Goal: Information Seeking & Learning: Check status

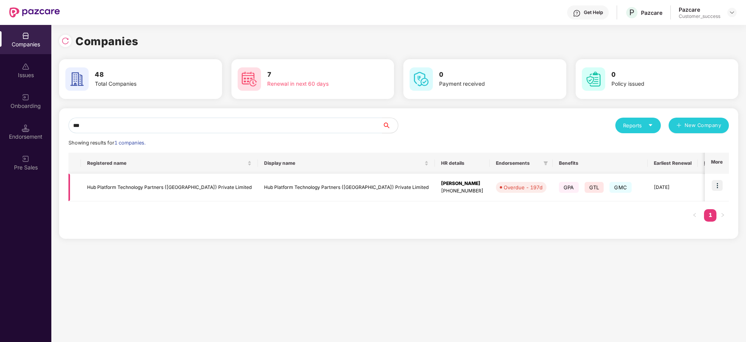
type input "***"
click at [719, 181] on img at bounding box center [717, 185] width 11 height 11
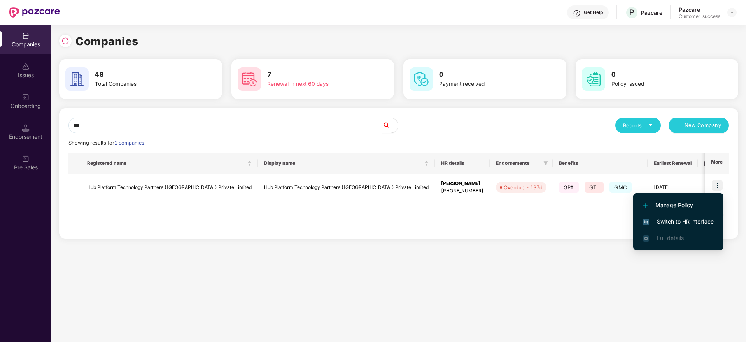
click at [679, 219] on span "Switch to HR interface" at bounding box center [678, 221] width 71 height 9
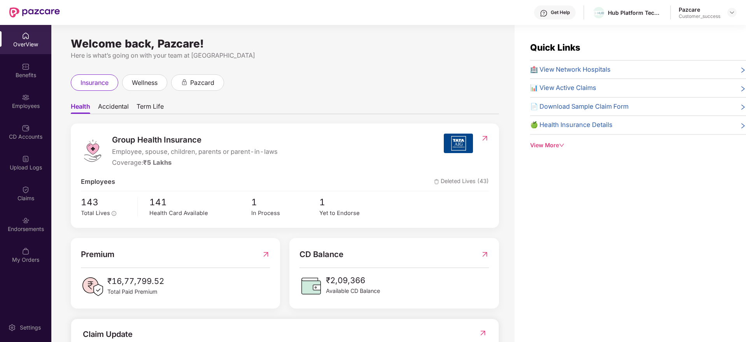
click at [30, 108] on div "Employees" at bounding box center [25, 106] width 51 height 8
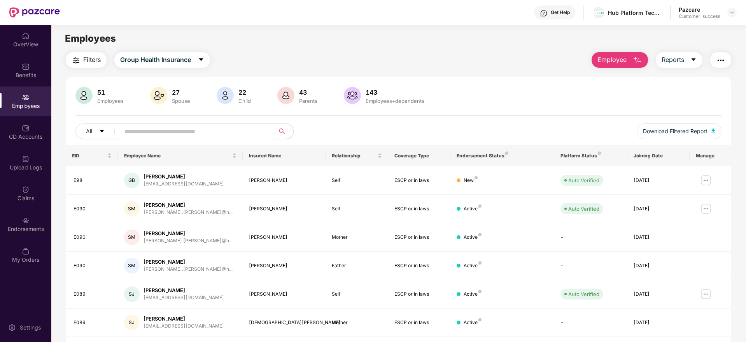
click at [149, 130] on input "text" at bounding box center [194, 131] width 140 height 12
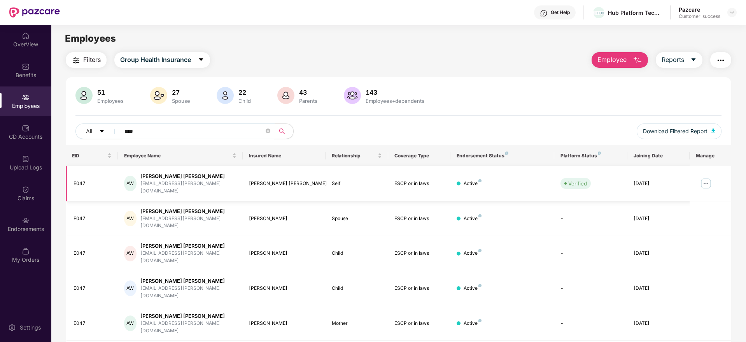
type input "****"
click at [702, 179] on img at bounding box center [706, 183] width 12 height 12
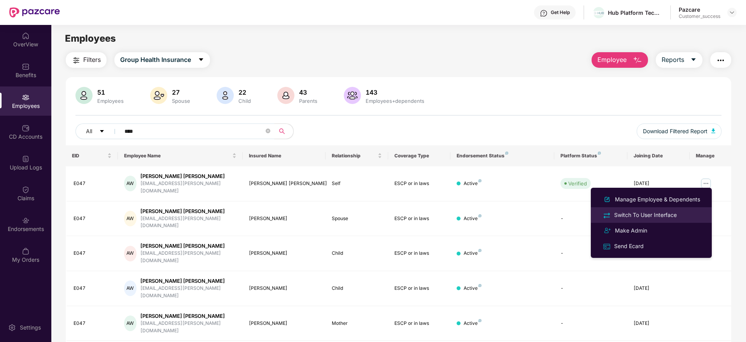
click at [651, 217] on div "Switch To User Interface" at bounding box center [646, 214] width 66 height 9
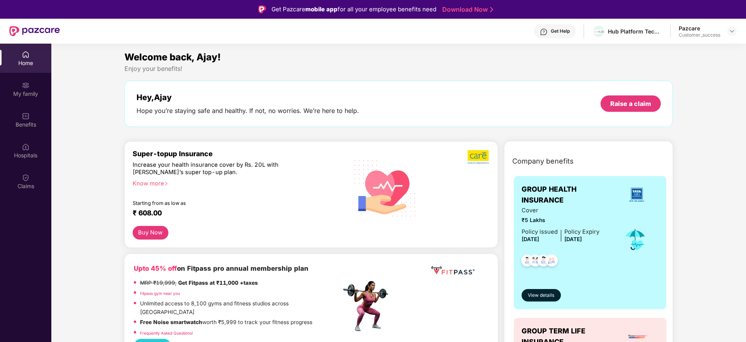
click at [26, 158] on div "Hospitals" at bounding box center [25, 155] width 51 height 8
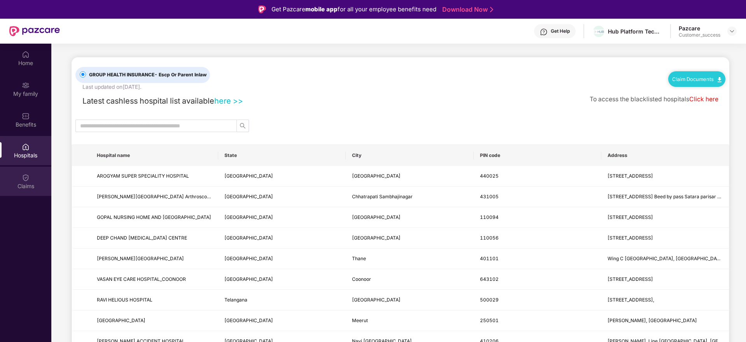
click at [25, 181] on img at bounding box center [26, 178] width 8 height 8
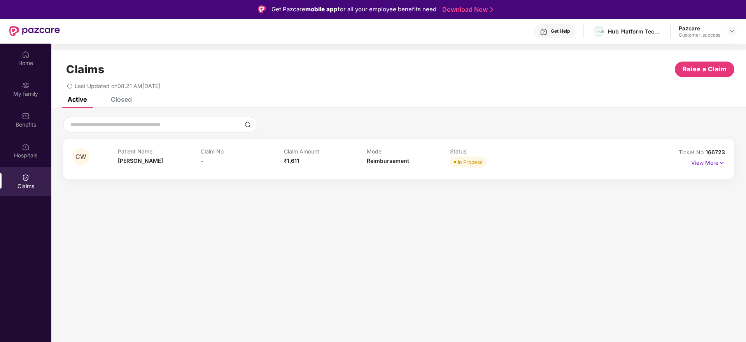
click at [117, 100] on div "Closed" at bounding box center [121, 99] width 21 height 8
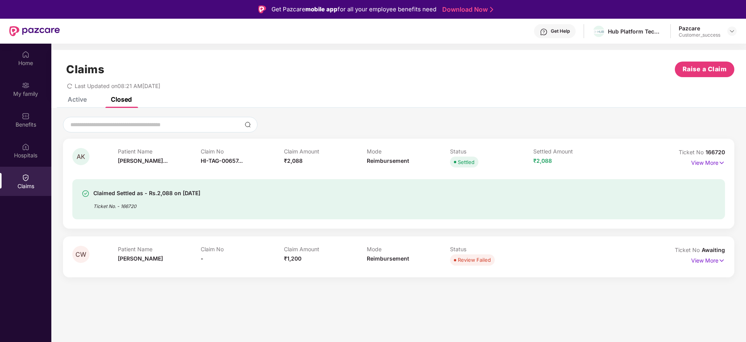
click at [334, 284] on div "CW Patient Name [PERSON_NAME] Claim No - Claim Amount ₹1,611 Mode Reimbursement…" at bounding box center [398, 196] width 695 height 177
click at [78, 100] on div "Active" at bounding box center [77, 99] width 19 height 8
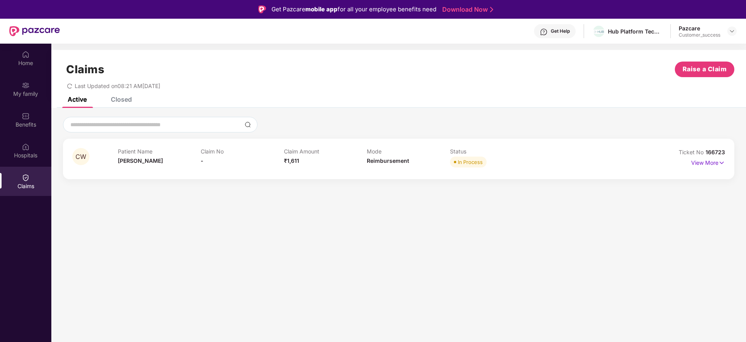
click at [116, 96] on div "Claims Raise a Claim Last Updated on 08:21 AM[DATE]" at bounding box center [398, 73] width 695 height 47
click at [126, 105] on div "Closed" at bounding box center [115, 99] width 33 height 17
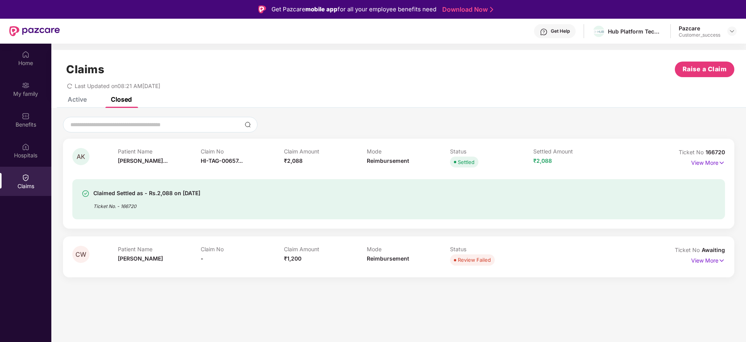
click at [81, 101] on div "Active" at bounding box center [77, 99] width 19 height 8
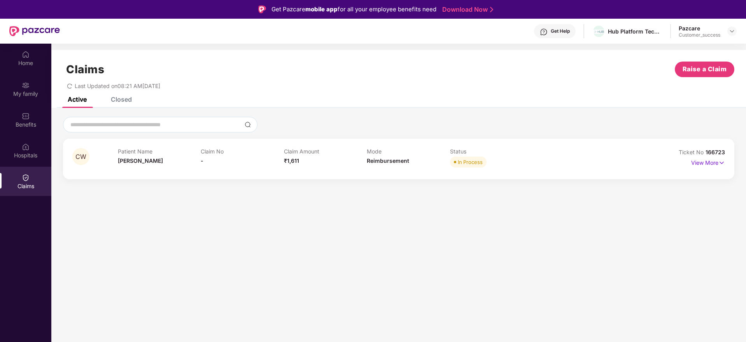
click at [131, 103] on div "Closed" at bounding box center [121, 99] width 21 height 8
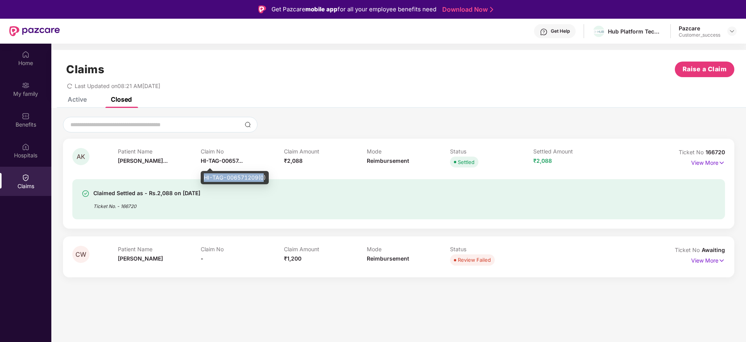
drag, startPoint x: 203, startPoint y: 177, endPoint x: 264, endPoint y: 177, distance: 60.7
click at [264, 177] on div "HI-TAG-006571209(0)" at bounding box center [235, 177] width 68 height 13
click at [74, 98] on div "Active" at bounding box center [77, 99] width 19 height 8
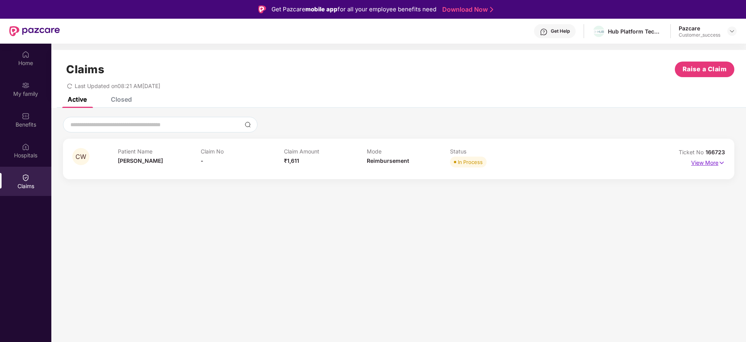
click at [721, 162] on img at bounding box center [722, 162] width 7 height 9
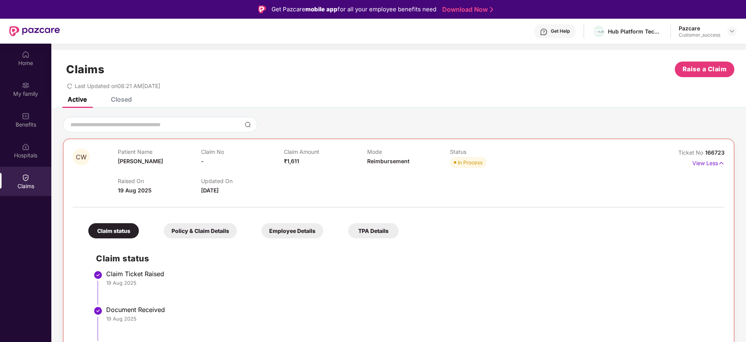
click at [348, 79] on div "Last Updated on 08:21 AM[DATE]" at bounding box center [398, 83] width 671 height 12
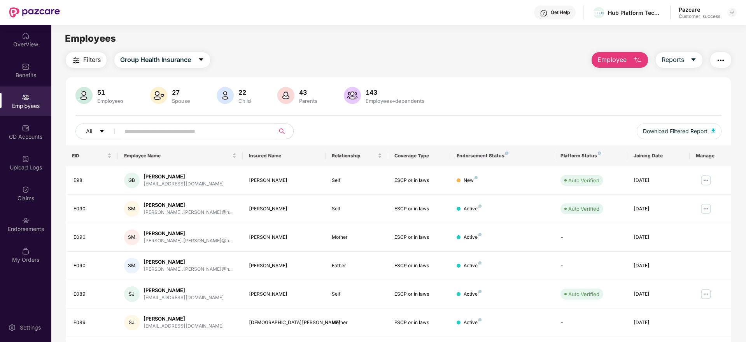
click at [164, 129] on input "text" at bounding box center [194, 131] width 140 height 12
click at [732, 14] on img at bounding box center [732, 12] width 6 height 6
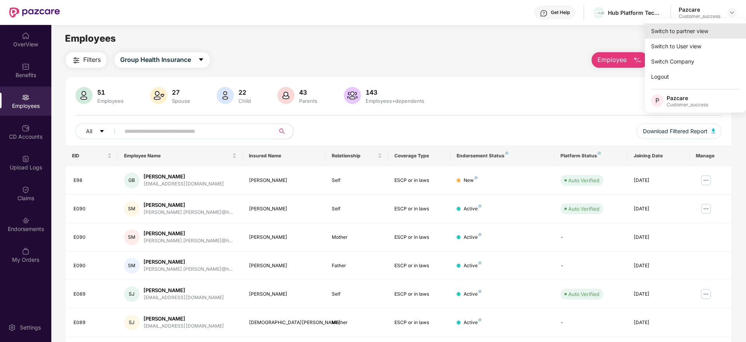
click at [673, 32] on div "Switch to partner view" at bounding box center [695, 30] width 101 height 15
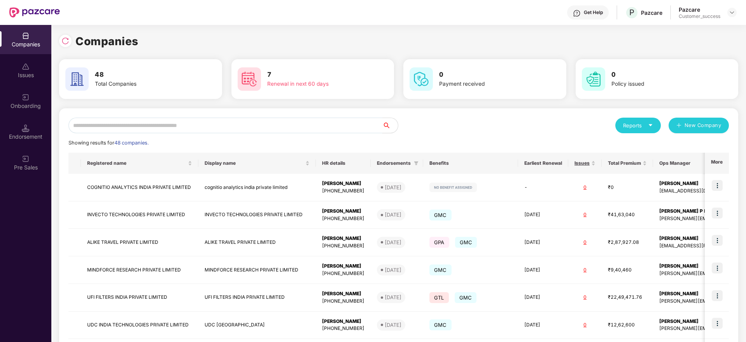
click at [219, 128] on input "text" at bounding box center [225, 125] width 314 height 16
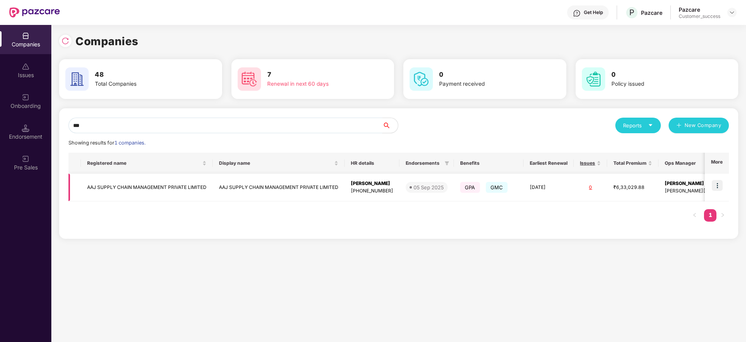
type input "***"
click at [717, 184] on img at bounding box center [717, 185] width 11 height 11
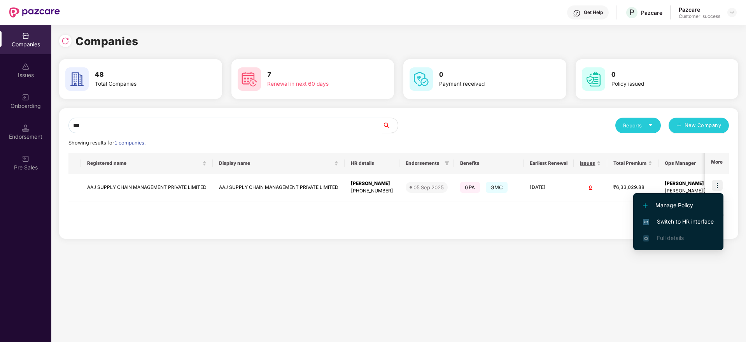
click at [689, 221] on span "Switch to HR interface" at bounding box center [678, 221] width 71 height 9
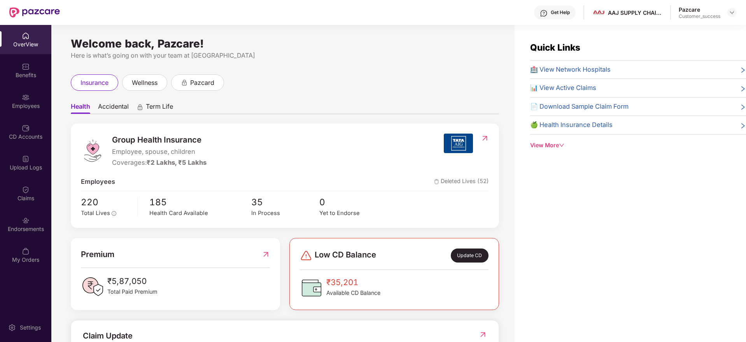
click at [25, 103] on div "Employees" at bounding box center [25, 106] width 51 height 8
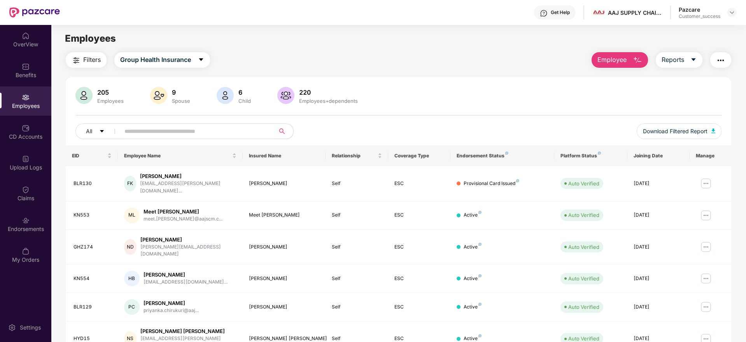
click at [81, 54] on button "Filters" at bounding box center [86, 60] width 41 height 16
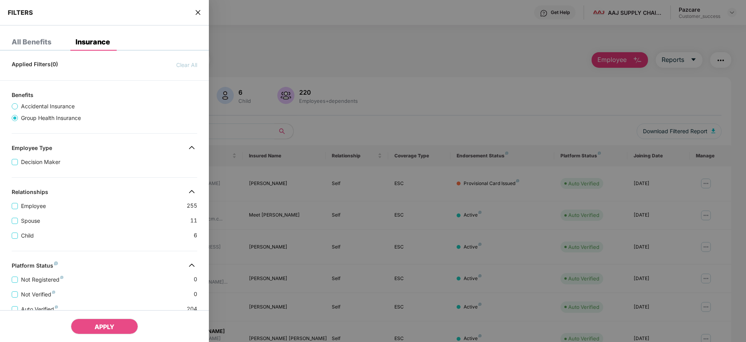
click at [124, 205] on div "Employee 255" at bounding box center [105, 202] width 186 height 15
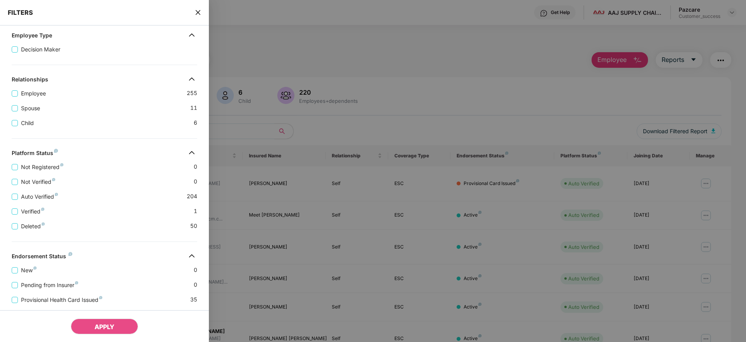
scroll to position [163, 0]
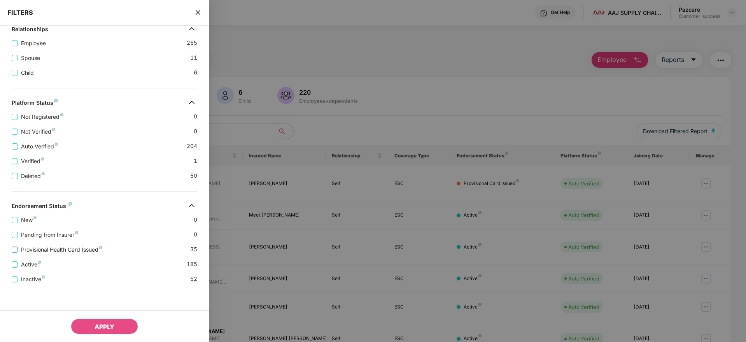
click at [85, 251] on span "Provisional Health Card Issued" at bounding box center [62, 249] width 88 height 9
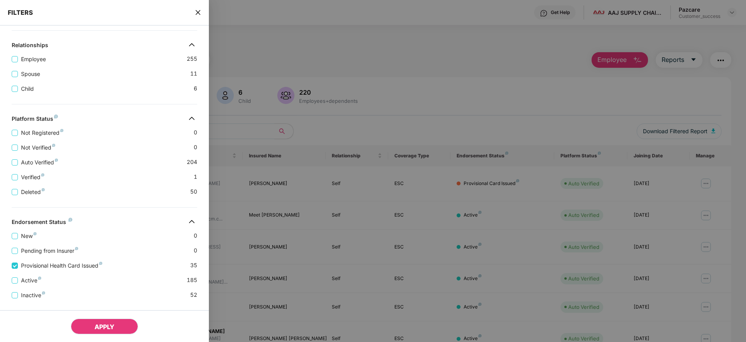
click at [116, 323] on button "APPLY" at bounding box center [104, 326] width 67 height 16
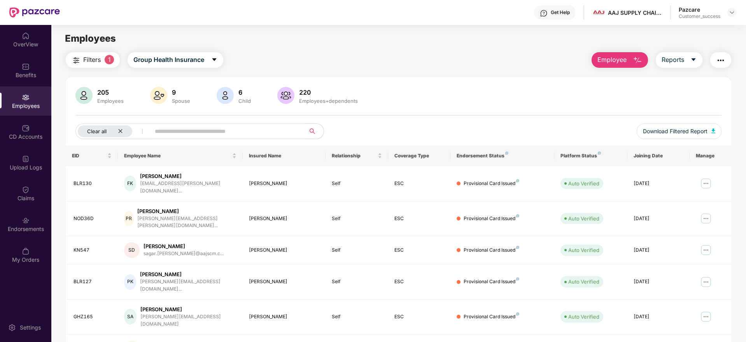
click at [121, 130] on icon "close" at bounding box center [120, 130] width 5 height 5
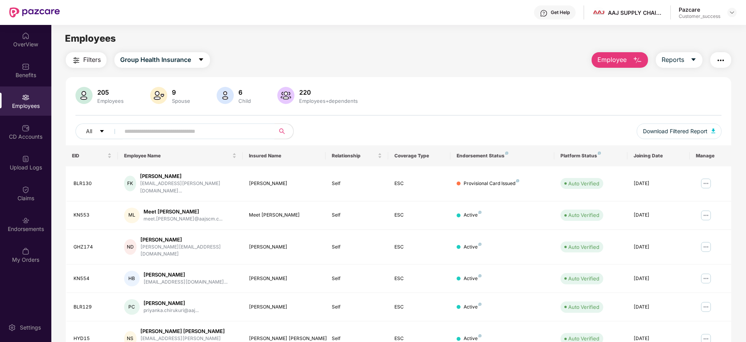
click at [173, 125] on input "text" at bounding box center [194, 131] width 140 height 12
type input "*"
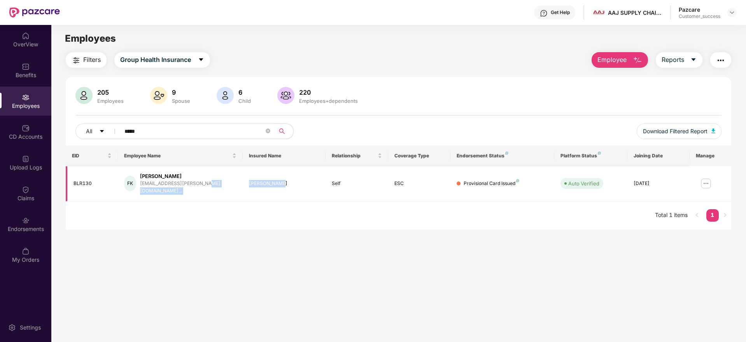
drag, startPoint x: 284, startPoint y: 175, endPoint x: 234, endPoint y: 187, distance: 51.5
click at [234, 187] on tr "BLR130 FK [PERSON_NAME] [PERSON_NAME][EMAIL_ADDRESS][PERSON_NAME][DOMAIN_NAME].…" at bounding box center [399, 183] width 666 height 35
copy tr "[PERSON_NAME]"
click at [199, 127] on input "*****" at bounding box center [194, 131] width 140 height 12
type input "*"
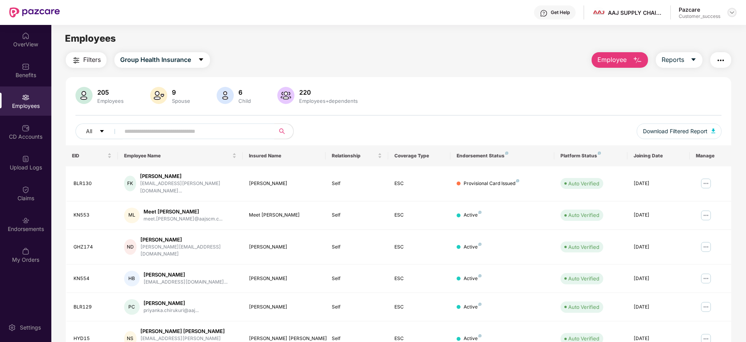
click at [732, 11] on img at bounding box center [732, 12] width 6 height 6
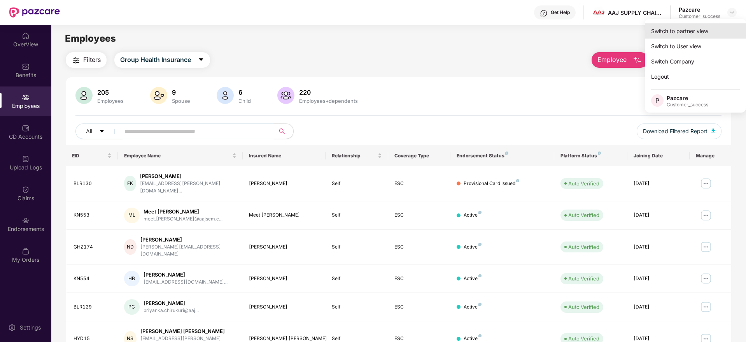
click at [682, 33] on div "Switch to partner view" at bounding box center [695, 30] width 101 height 15
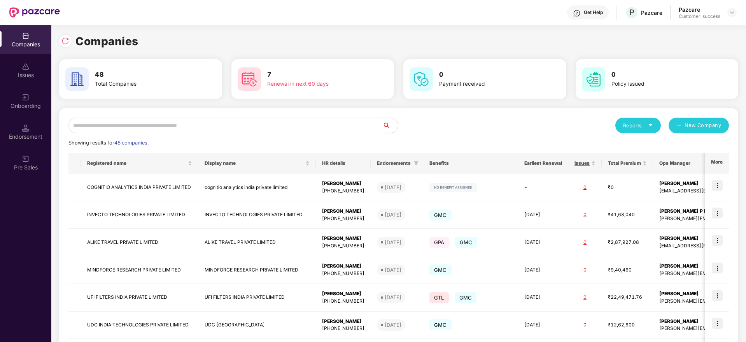
click at [174, 126] on input "text" at bounding box center [225, 125] width 314 height 16
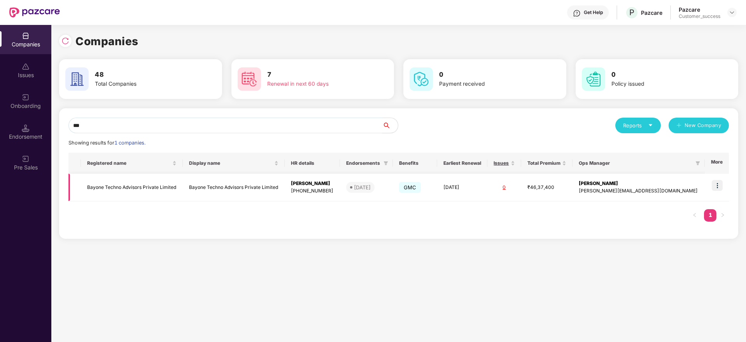
type input "***"
click at [723, 186] on img at bounding box center [717, 185] width 11 height 11
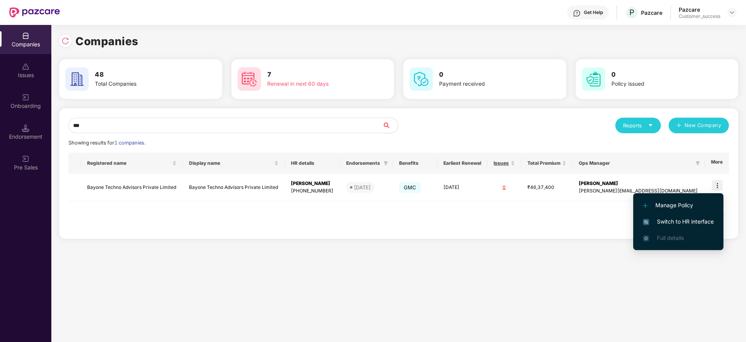
click at [670, 224] on span "Switch to HR interface" at bounding box center [678, 221] width 71 height 9
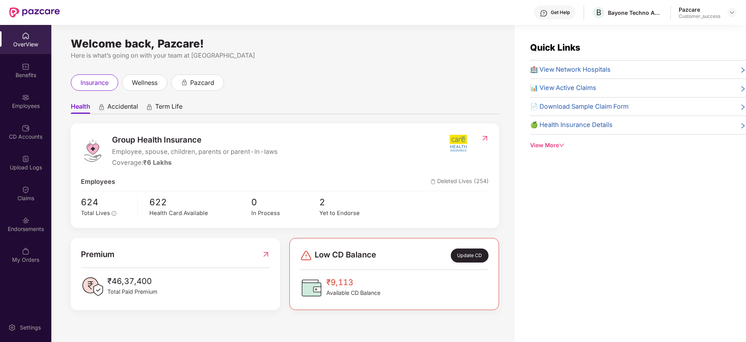
click at [21, 103] on div "Employees" at bounding box center [25, 106] width 51 height 8
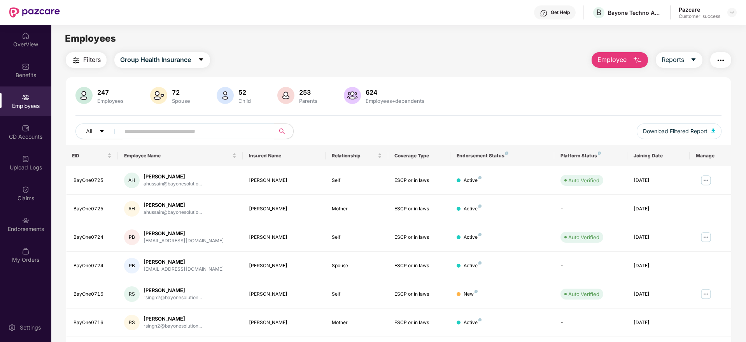
click at [726, 53] on button "button" at bounding box center [720, 60] width 21 height 16
click at [531, 93] on div "247 Employees 72 Spouse 52 Child 253 Parents 624 Employees+dependents" at bounding box center [398, 96] width 646 height 19
click at [27, 183] on div "Claims" at bounding box center [25, 193] width 51 height 29
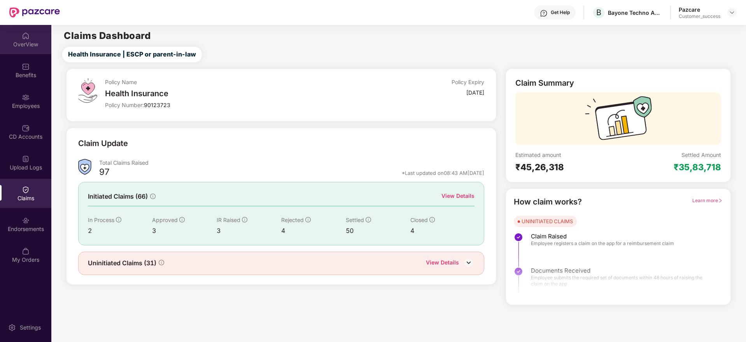
click at [21, 39] on div "OverView" at bounding box center [25, 39] width 51 height 29
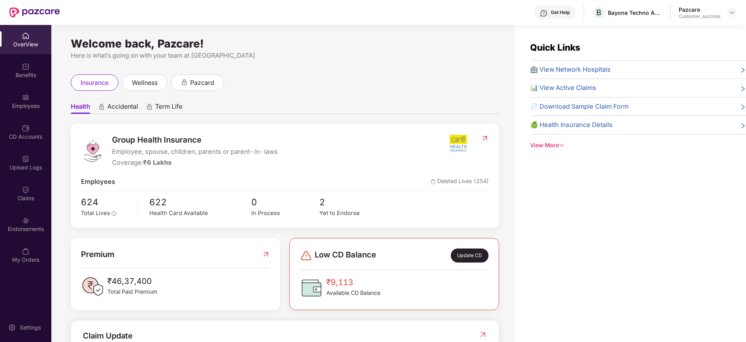
click at [582, 108] on span "📄 Download Sample Claim Form" at bounding box center [579, 107] width 98 height 10
click at [733, 9] on img at bounding box center [732, 12] width 6 height 6
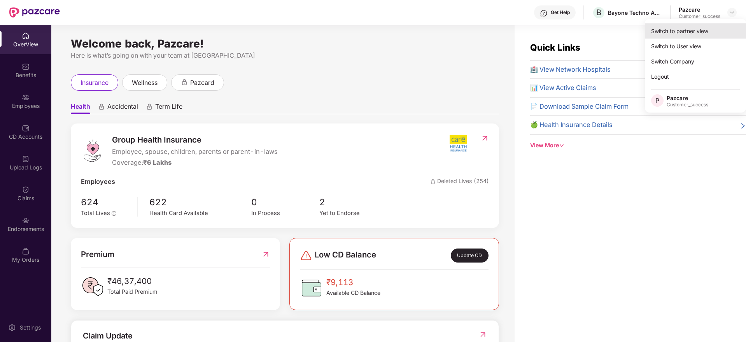
click at [690, 33] on div "Switch to partner view" at bounding box center [695, 30] width 101 height 15
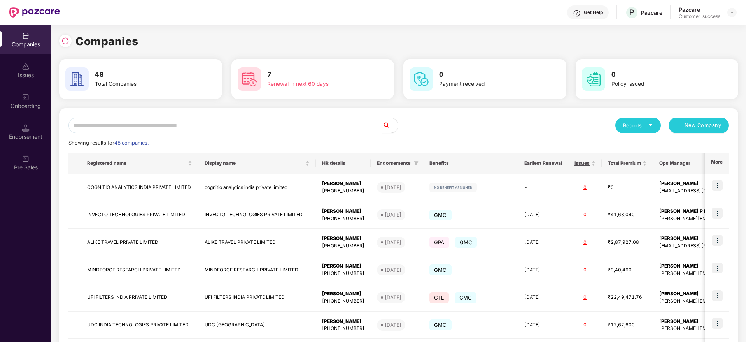
click at [324, 125] on input "text" at bounding box center [225, 125] width 314 height 16
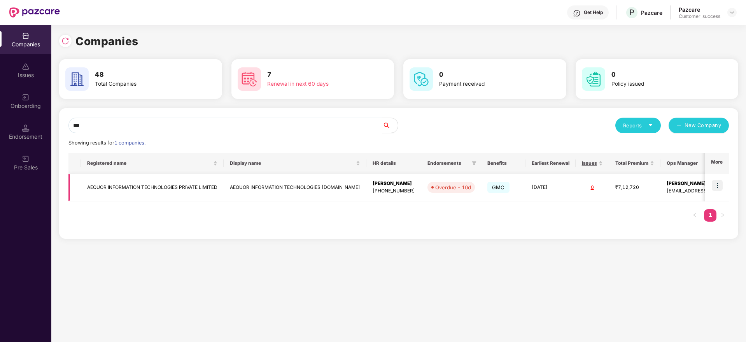
type input "***"
click at [720, 183] on img at bounding box center [717, 185] width 11 height 11
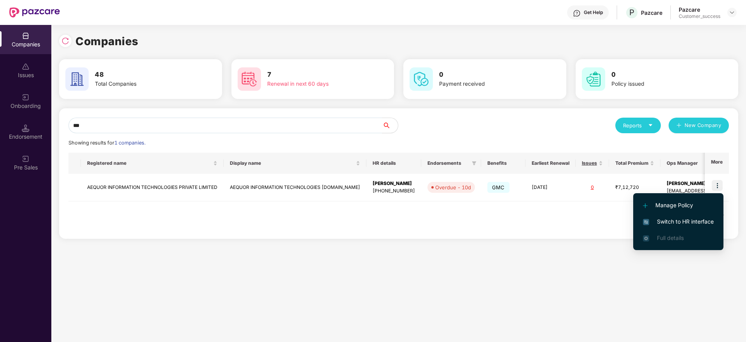
click at [693, 224] on span "Switch to HR interface" at bounding box center [678, 221] width 71 height 9
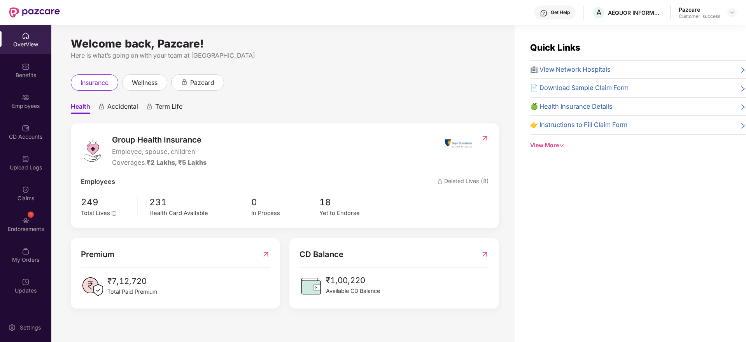
click at [26, 105] on div "Employees" at bounding box center [25, 106] width 51 height 8
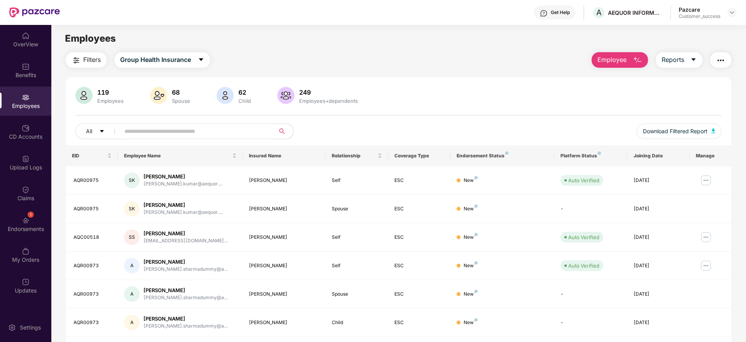
click at [88, 63] on span "Filters" at bounding box center [92, 60] width 18 height 10
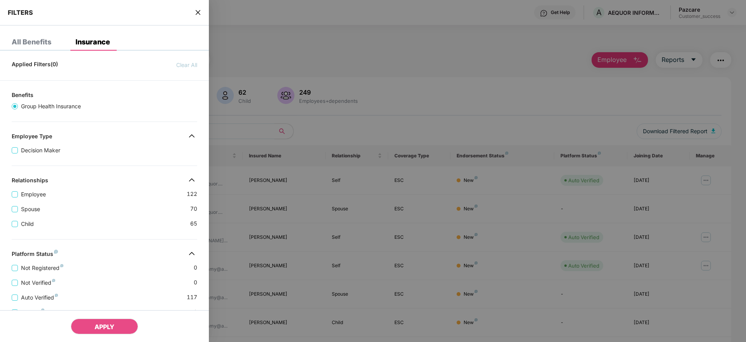
click at [117, 242] on div "Applied Filters(0) Clear All Benefits Group Health Insurance Employee Type Deci…" at bounding box center [104, 275] width 209 height 436
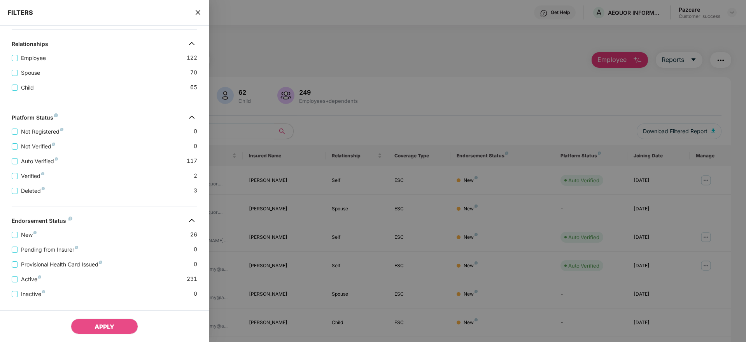
scroll to position [151, 0]
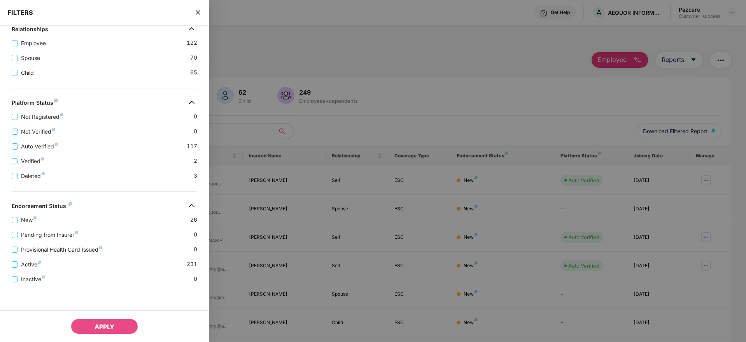
click at [198, 12] on icon "close" at bounding box center [198, 12] width 5 height 5
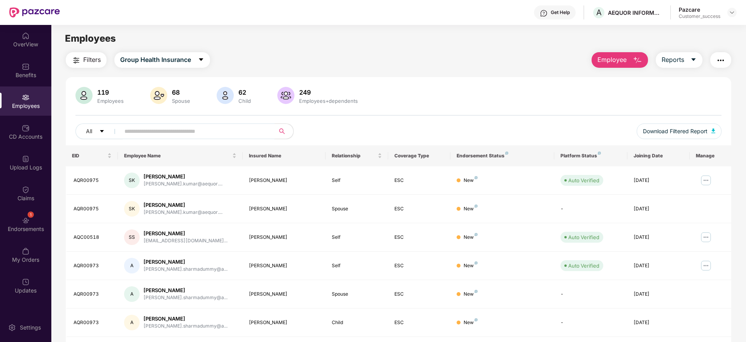
click at [166, 129] on input "text" at bounding box center [194, 131] width 140 height 12
paste input "********"
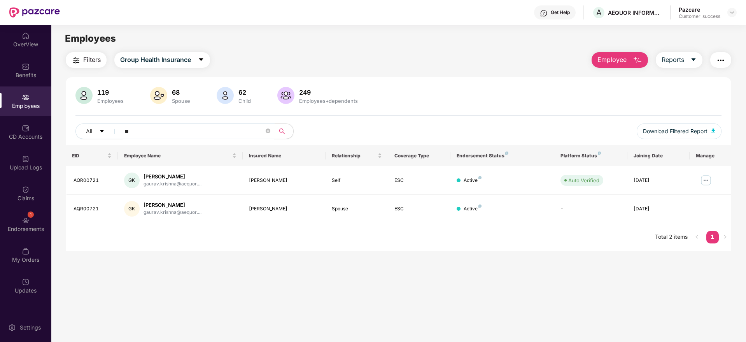
type input "*"
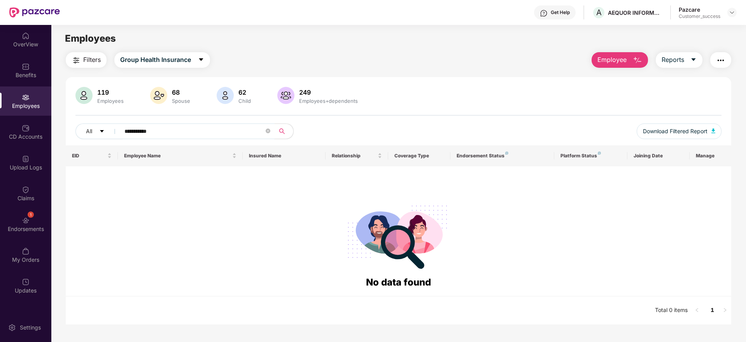
type input "**********"
click at [733, 16] on div at bounding box center [731, 12] width 9 height 9
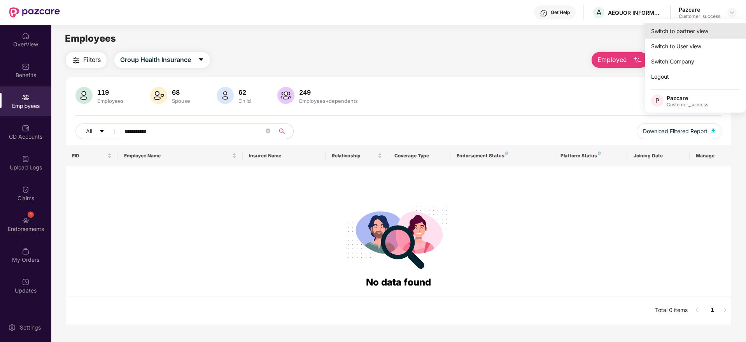
click at [698, 27] on div "Switch to partner view" at bounding box center [695, 30] width 101 height 15
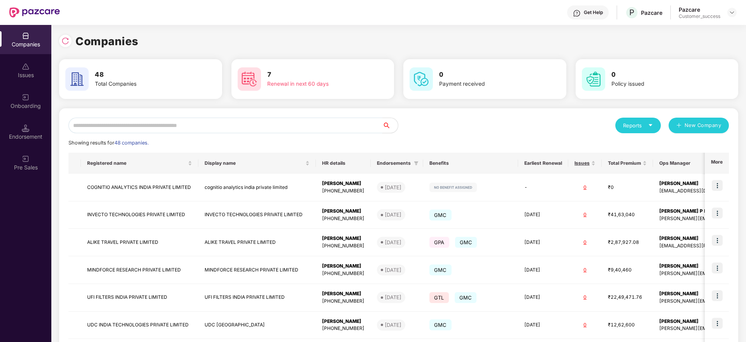
click at [145, 124] on input "text" at bounding box center [225, 125] width 314 height 16
click at [63, 38] on img at bounding box center [65, 41] width 8 height 8
click at [152, 118] on input "text" at bounding box center [225, 125] width 314 height 16
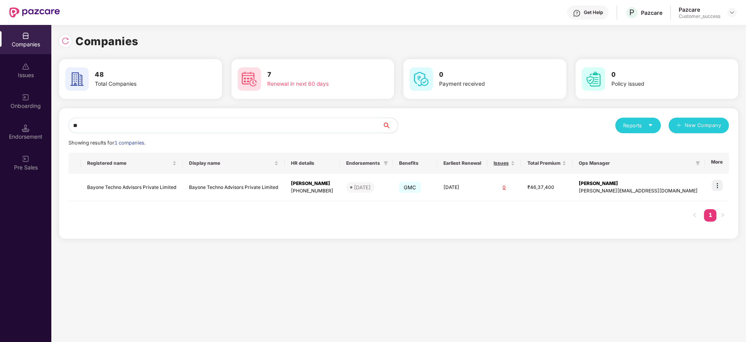
type input "*"
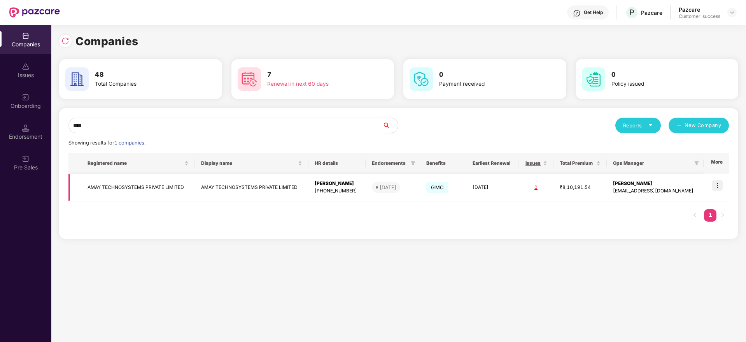
type input "****"
click at [720, 186] on img at bounding box center [717, 185] width 11 height 11
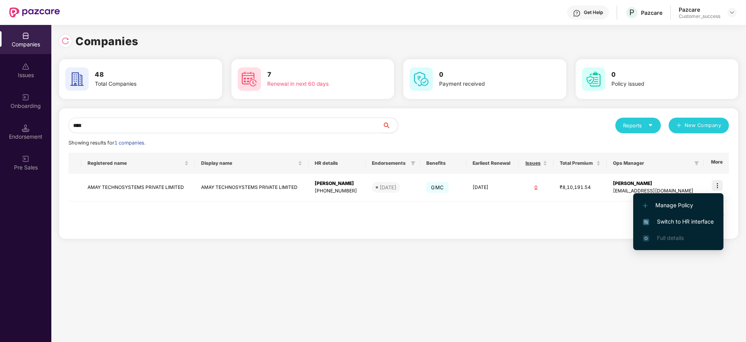
click at [680, 220] on span "Switch to HR interface" at bounding box center [678, 221] width 71 height 9
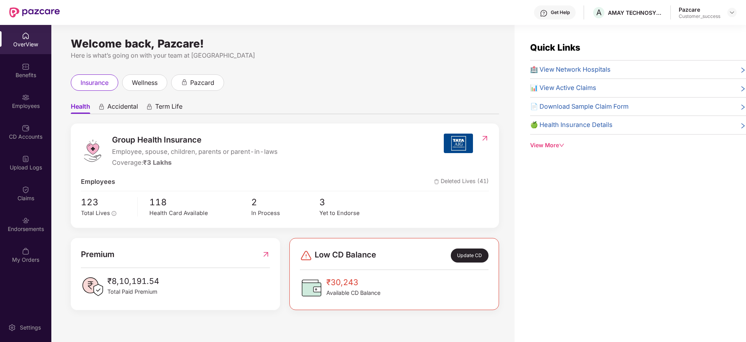
click at [32, 102] on div "Employees" at bounding box center [25, 106] width 51 height 8
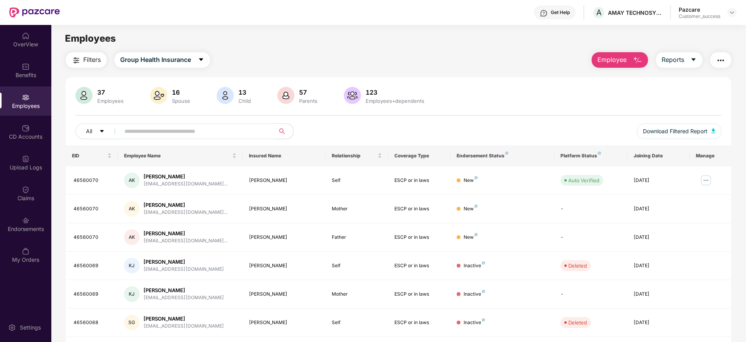
click at [156, 128] on input "text" at bounding box center [194, 131] width 140 height 12
paste input "******"
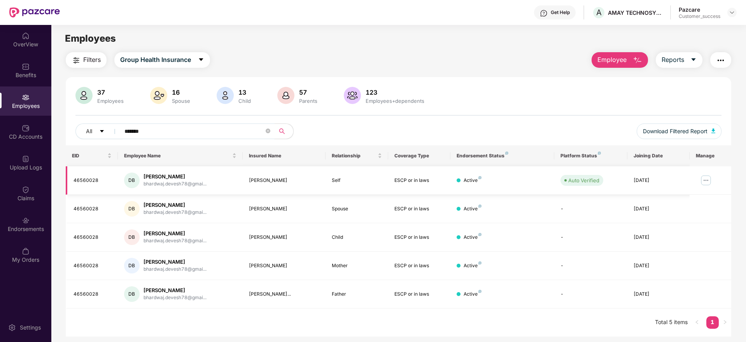
type input "******"
click at [703, 181] on img at bounding box center [706, 180] width 12 height 12
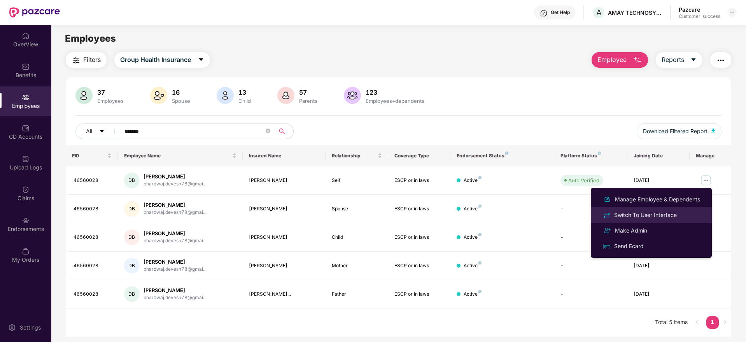
click at [632, 214] on div "Switch To User Interface" at bounding box center [646, 214] width 66 height 9
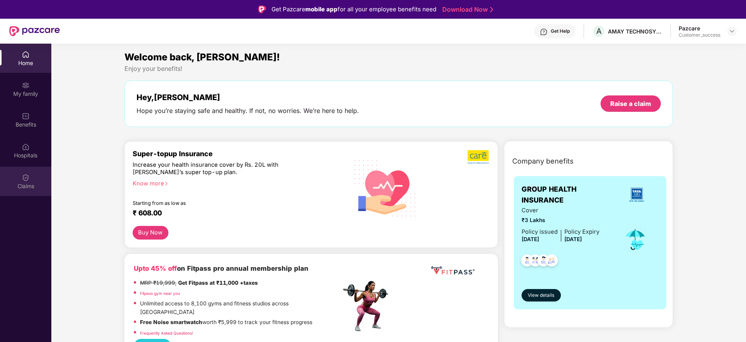
click at [26, 182] on div "Claims" at bounding box center [25, 186] width 51 height 8
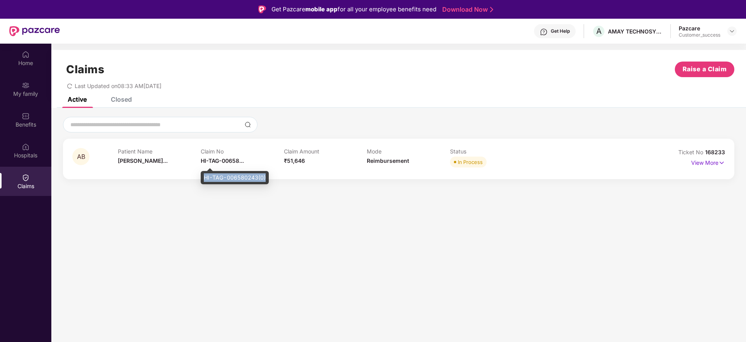
drag, startPoint x: 204, startPoint y: 177, endPoint x: 268, endPoint y: 171, distance: 64.1
click at [268, 171] on div "HI-TAG-006580243(0)" at bounding box center [235, 177] width 68 height 13
copy div "HI-TAG-006580243(0)"
click at [718, 160] on p "View More" at bounding box center [708, 161] width 34 height 11
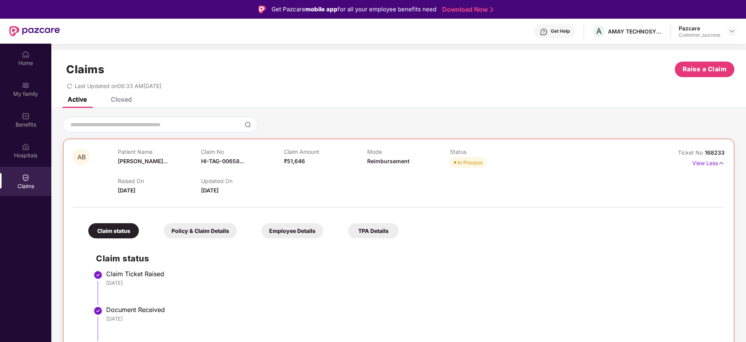
click at [737, 167] on div "AB Patient Name [PERSON_NAME]... Claim No HI-TAG-00658... Claim Amount ₹51,646 …" at bounding box center [398, 295] width 695 height 356
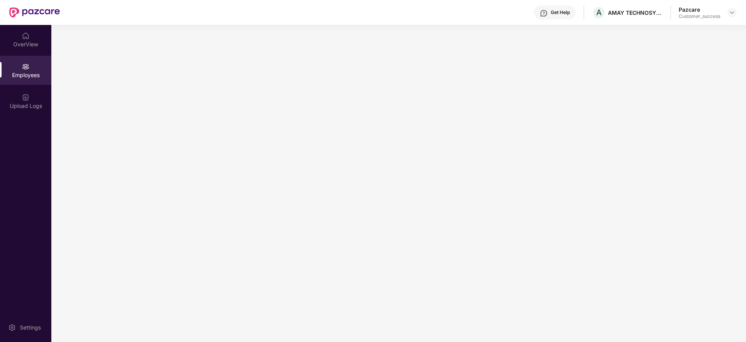
scroll to position [0, 0]
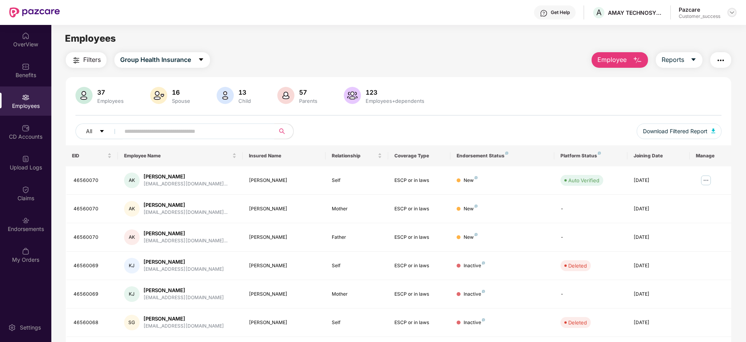
click at [734, 13] on img at bounding box center [732, 12] width 6 height 6
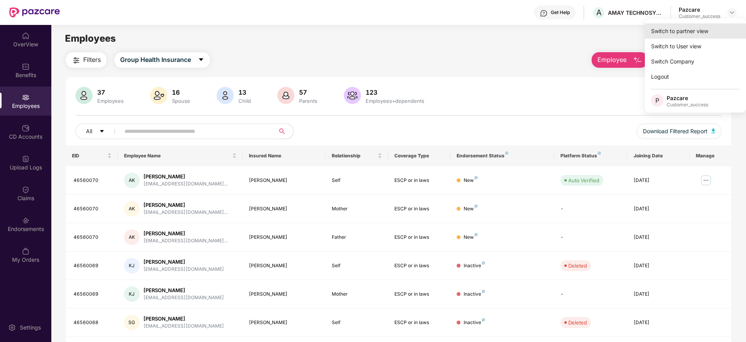
click at [692, 31] on div "Switch to partner view" at bounding box center [695, 30] width 101 height 15
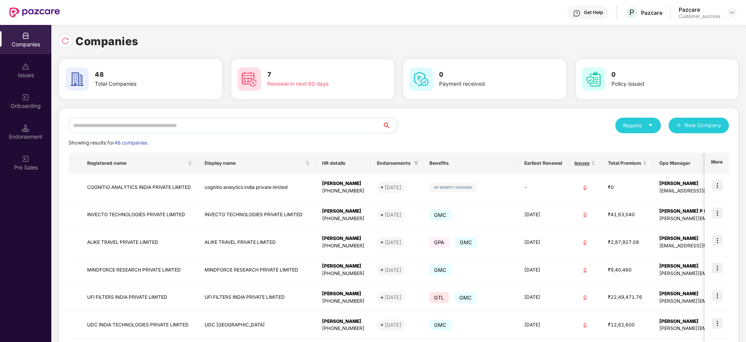
click at [653, 126] on icon "caret-down" at bounding box center [650, 125] width 5 height 5
click at [685, 144] on img at bounding box center [685, 146] width 8 height 8
click at [640, 125] on div "Reports" at bounding box center [638, 125] width 30 height 8
click at [627, 144] on div "Companies" at bounding box center [634, 146] width 28 height 9
click at [156, 121] on input "text" at bounding box center [225, 125] width 314 height 16
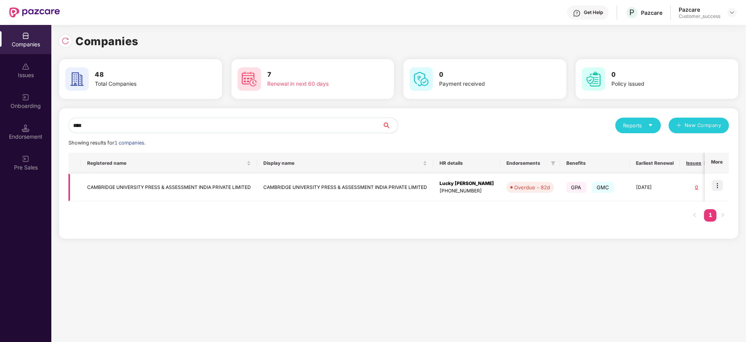
type input "****"
click at [718, 188] on img at bounding box center [717, 185] width 11 height 11
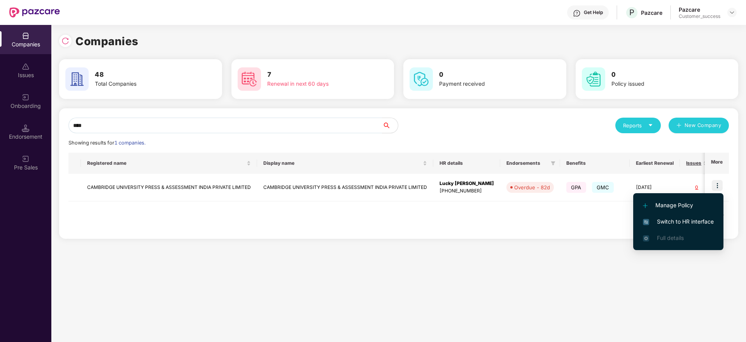
click at [674, 221] on span "Switch to HR interface" at bounding box center [678, 221] width 71 height 9
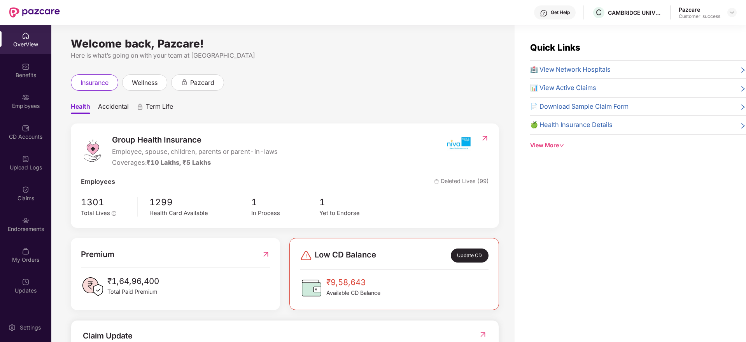
click at [27, 104] on div "Employees" at bounding box center [25, 106] width 51 height 8
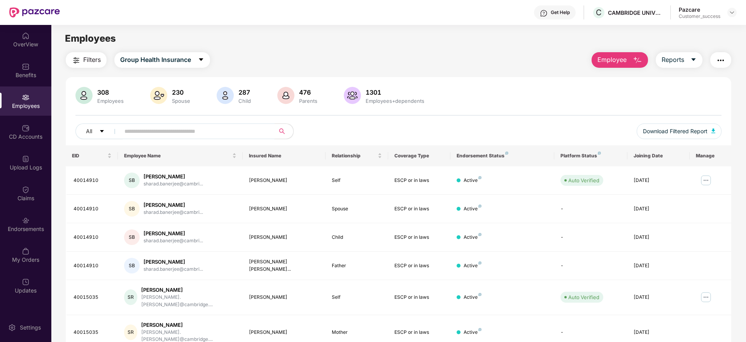
click at [170, 128] on input "text" at bounding box center [194, 131] width 140 height 12
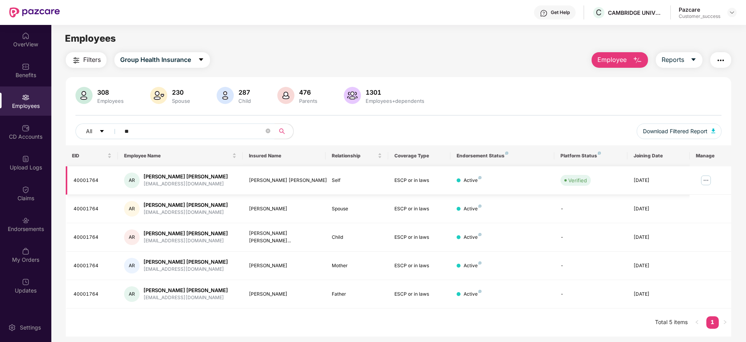
type input "*"
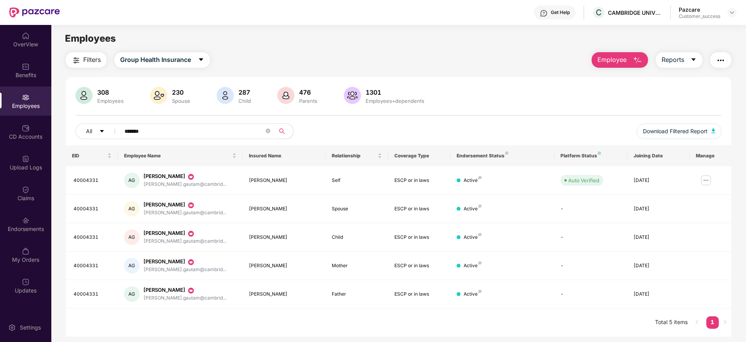
type input "*******"
